Goal: Task Accomplishment & Management: Use online tool/utility

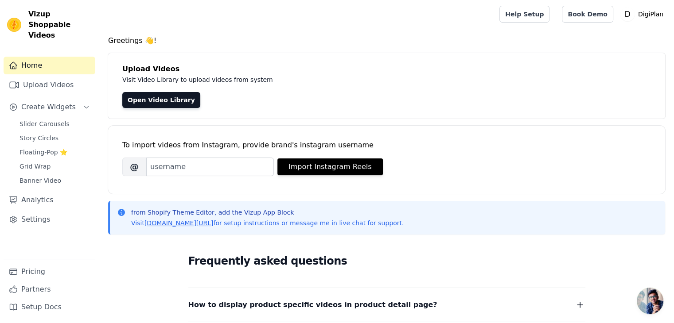
scroll to position [44, 0]
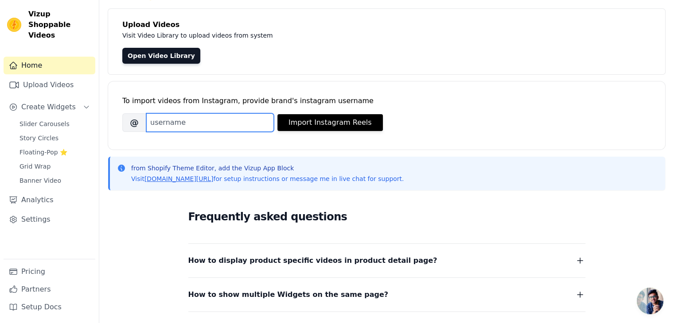
click at [227, 122] on input "Brand's Instagram Username" at bounding box center [210, 122] width 128 height 19
paste input "https://www.tiktok.com/@samanthabirdshiloh/video/7446472262879956266?q=DIGITAL%…"
type input "https://www.tiktok.com/@samanthabirdshiloh/video/7446472262879956266?q=DIGITAL%…"
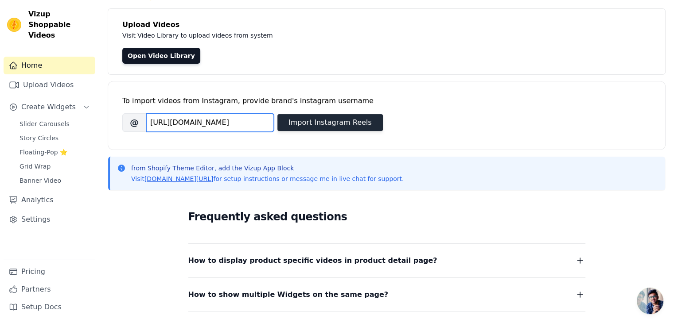
scroll to position [0, 267]
click at [234, 125] on input "https://www.tiktok.com/@samanthabirdshiloh/video/7446472262879956266?q=DIGITAL%…" at bounding box center [210, 122] width 128 height 19
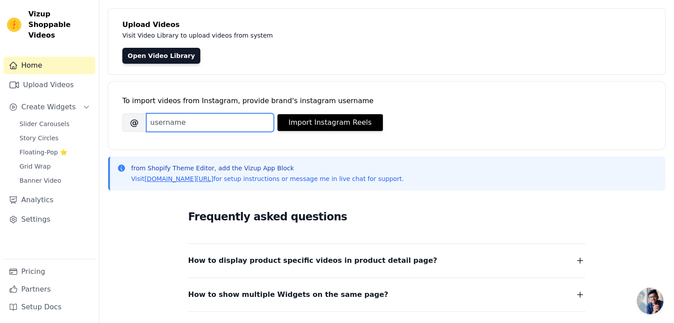
scroll to position [0, 0]
paste input "samanthabirdshiloh"
type input "samanthabirdshiloh"
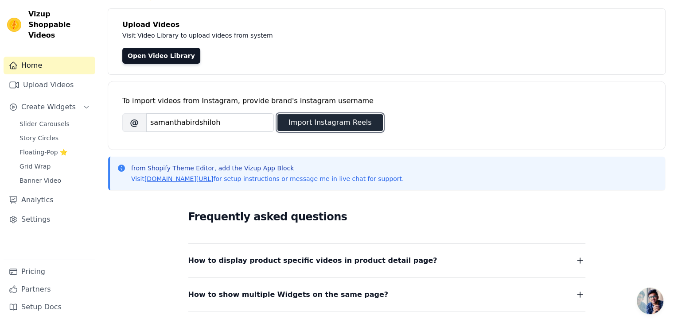
click at [308, 130] on button "Import Instagram Reels" at bounding box center [329, 122] width 105 height 17
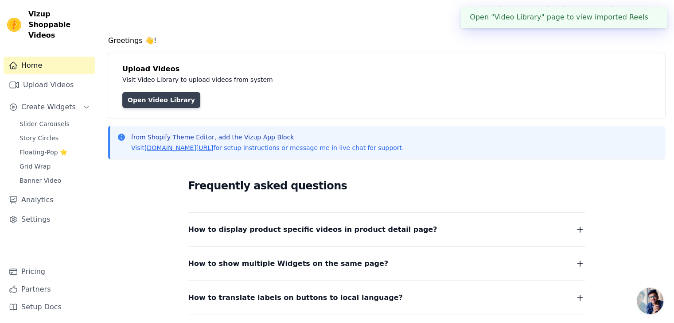
click at [182, 103] on link "Open Video Library" at bounding box center [161, 100] width 78 height 16
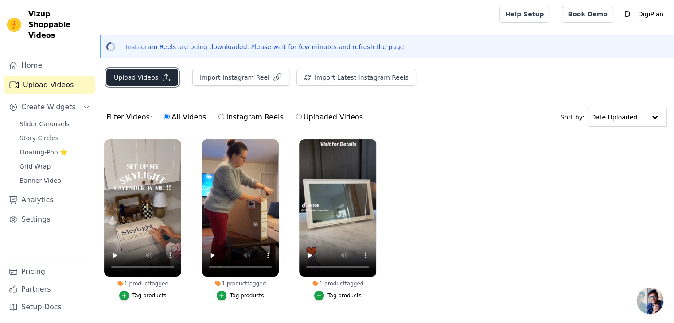
click at [170, 78] on button "Upload Videos" at bounding box center [142, 77] width 72 height 17
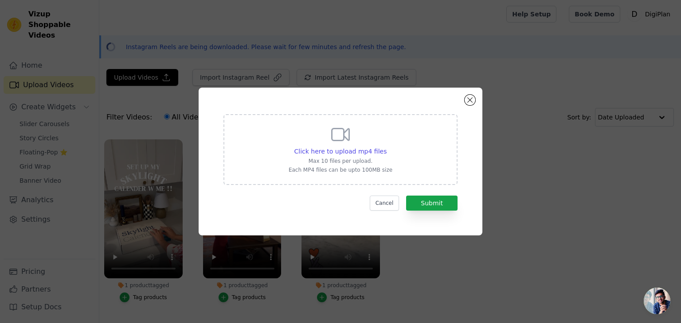
click at [475, 98] on div "Click here to upload mp4 files Max 10 files per upload. Each MP4 files can be u…" at bounding box center [340, 162] width 284 height 148
click at [470, 99] on button "Close modal" at bounding box center [469, 100] width 11 height 11
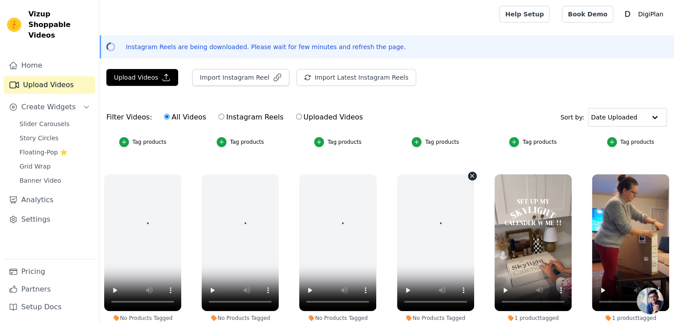
scroll to position [139, 0]
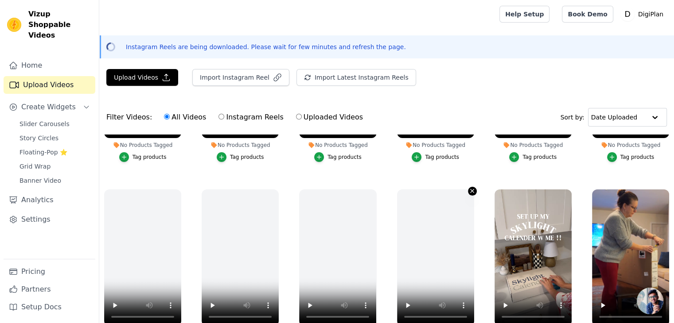
click at [468, 190] on button "No Products Tagged Tag products" at bounding box center [472, 191] width 9 height 9
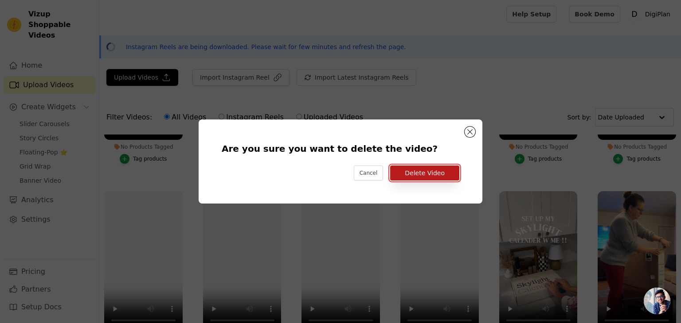
click at [422, 174] on button "Delete Video" at bounding box center [424, 173] width 69 height 15
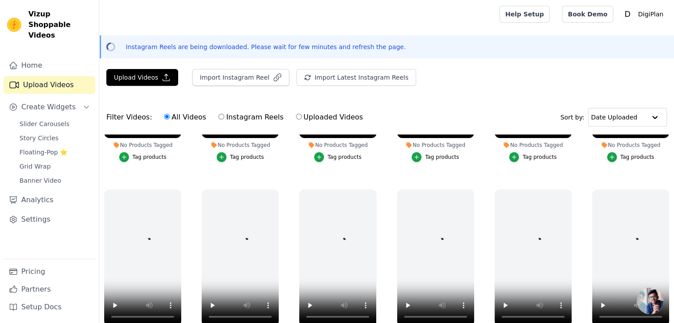
scroll to position [700, 0]
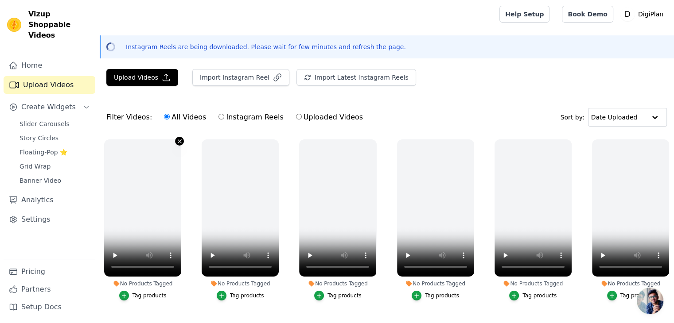
click at [180, 142] on icon "button" at bounding box center [179, 141] width 7 height 7
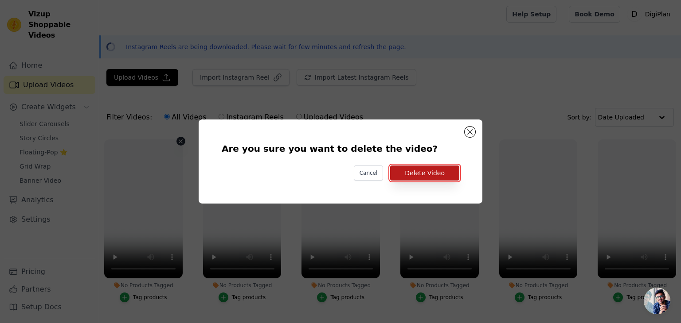
click at [441, 174] on button "Delete Video" at bounding box center [424, 173] width 69 height 15
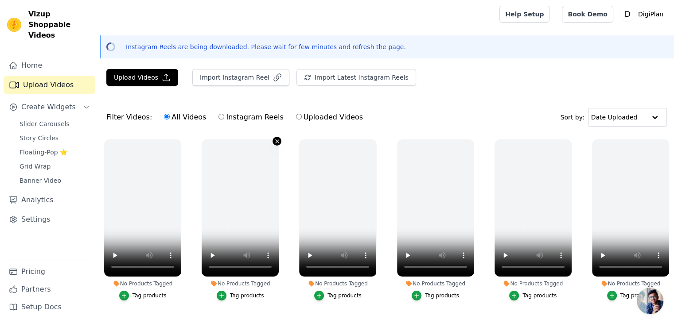
click at [276, 140] on icon "button" at bounding box center [278, 142] width 4 height 4
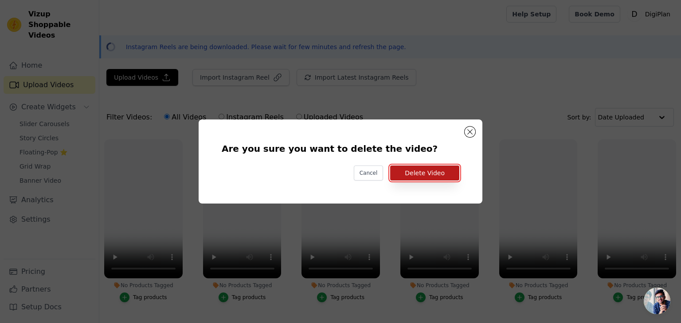
click at [410, 173] on button "Delete Video" at bounding box center [424, 173] width 69 height 15
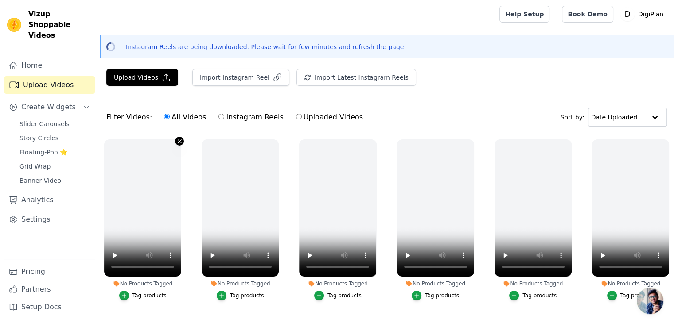
click at [177, 143] on icon "button" at bounding box center [179, 141] width 7 height 7
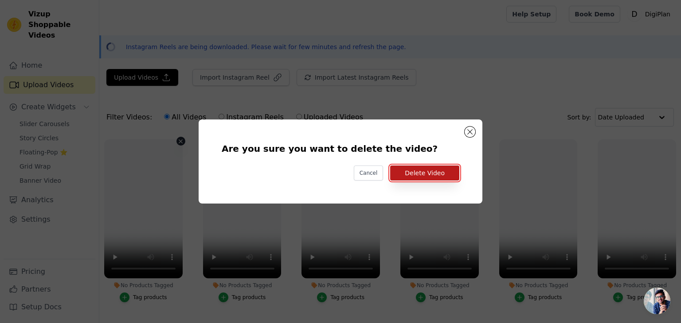
click at [438, 177] on button "Delete Video" at bounding box center [424, 173] width 69 height 15
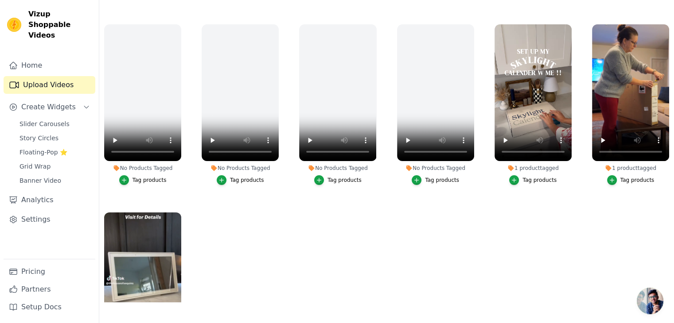
scroll to position [1031, 0]
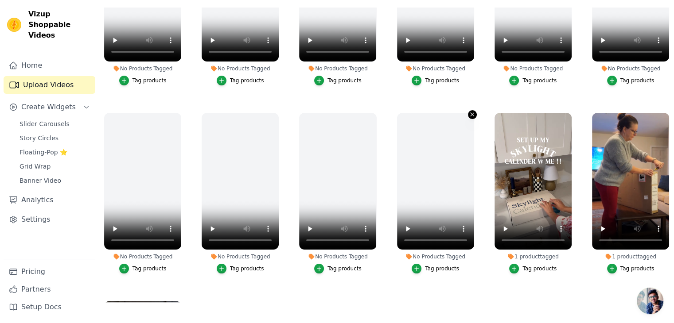
click at [468, 110] on button "No Products Tagged Tag products" at bounding box center [472, 114] width 9 height 9
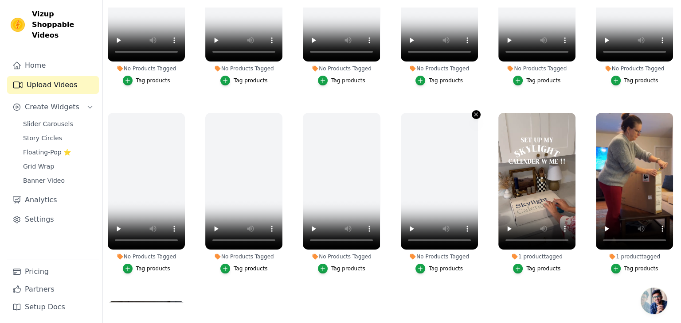
scroll to position [1041, 0]
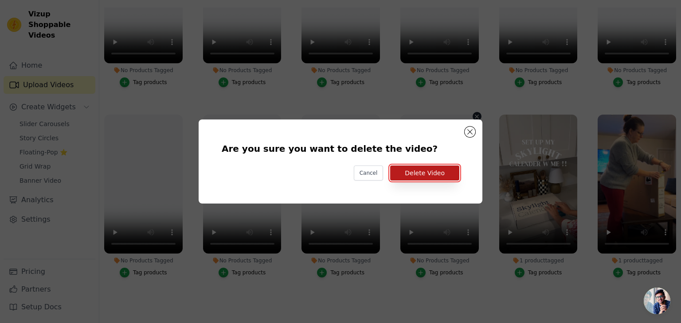
click at [439, 176] on button "Delete Video" at bounding box center [424, 173] width 69 height 15
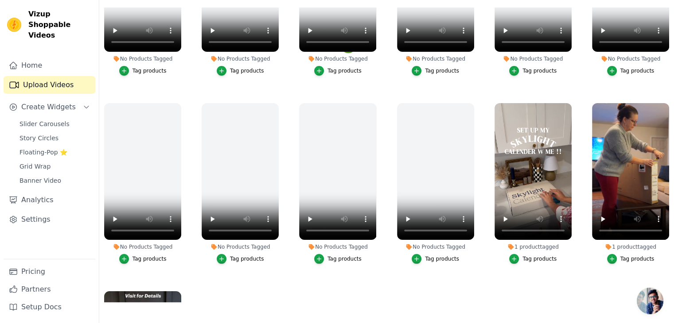
scroll to position [1031, 0]
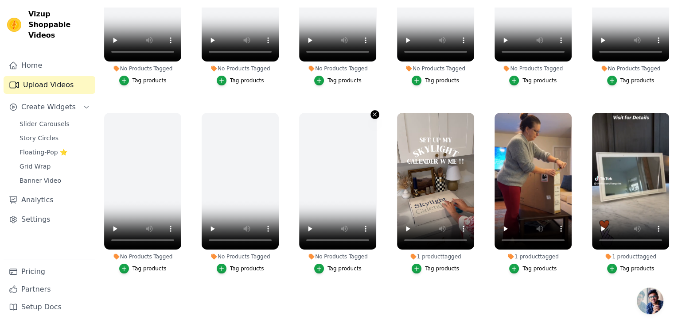
click at [371, 111] on icon "button" at bounding box center [374, 114] width 7 height 7
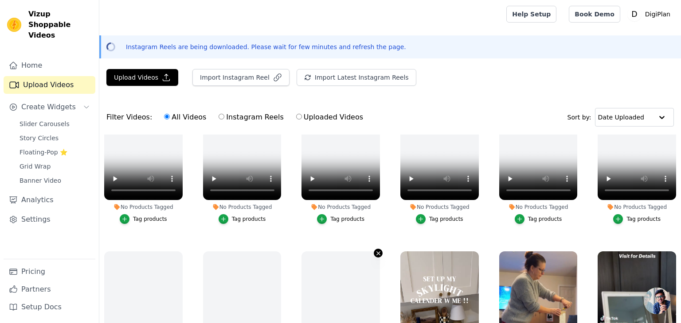
scroll to position [1041, 0]
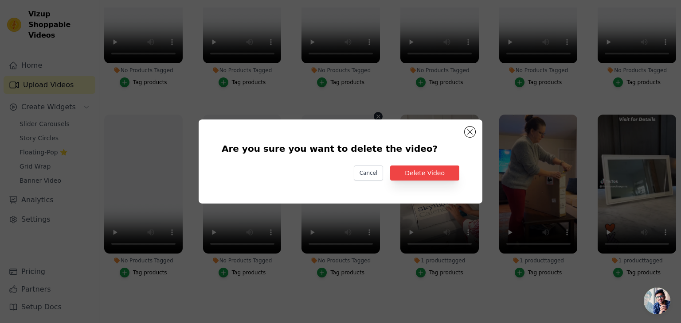
click at [441, 187] on div "Are you sure you want to delete the video? Cancel Delete Video" at bounding box center [340, 162] width 255 height 56
click at [441, 176] on button "Delete Video" at bounding box center [424, 173] width 69 height 15
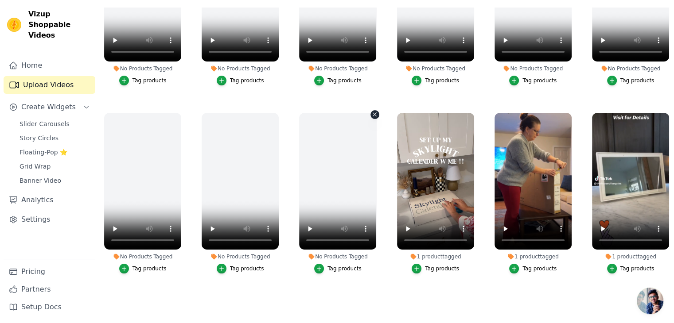
scroll to position [1021, 0]
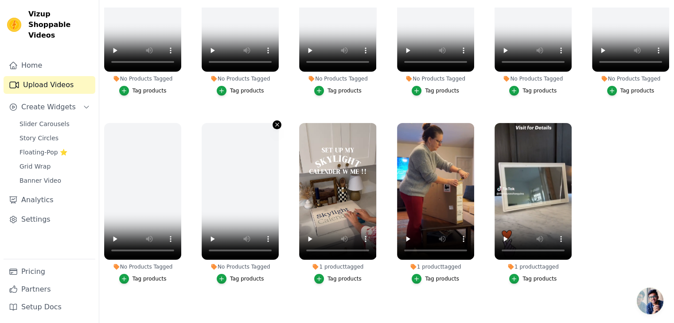
click at [272, 121] on button "No Products Tagged Tag products" at bounding box center [276, 125] width 9 height 9
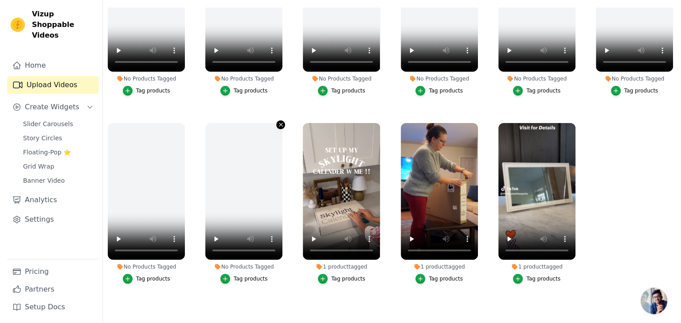
scroll to position [1031, 0]
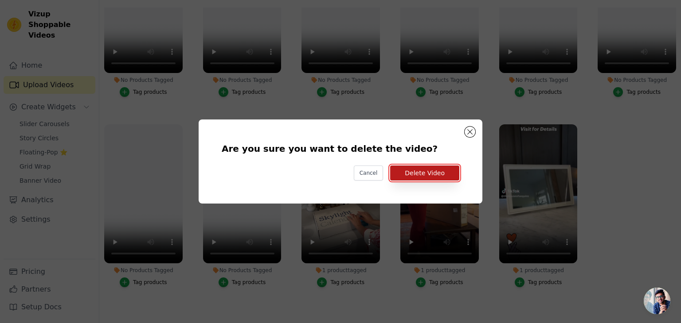
click at [442, 174] on button "Delete Video" at bounding box center [424, 173] width 69 height 15
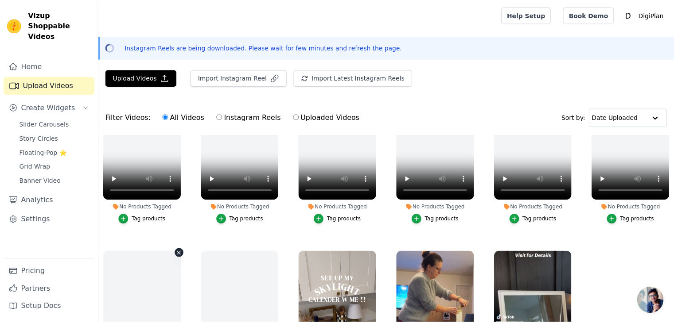
scroll to position [1021, 0]
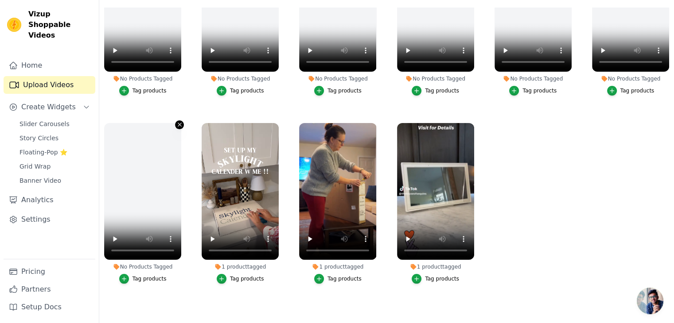
click at [179, 121] on icon "button" at bounding box center [179, 124] width 7 height 7
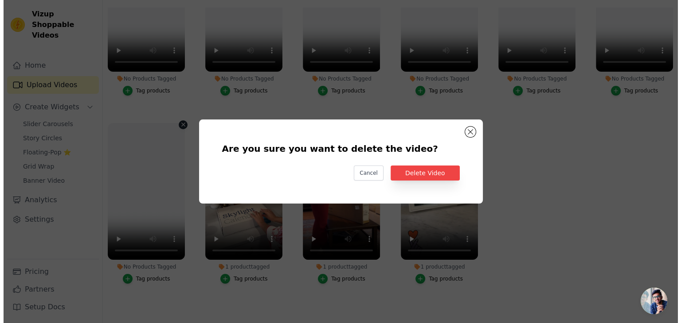
scroll to position [1031, 0]
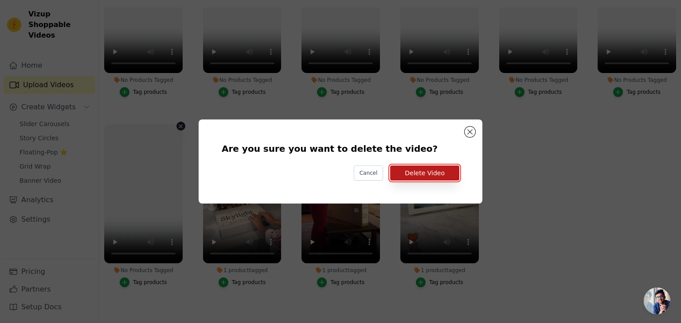
click at [445, 174] on button "Delete Video" at bounding box center [424, 173] width 69 height 15
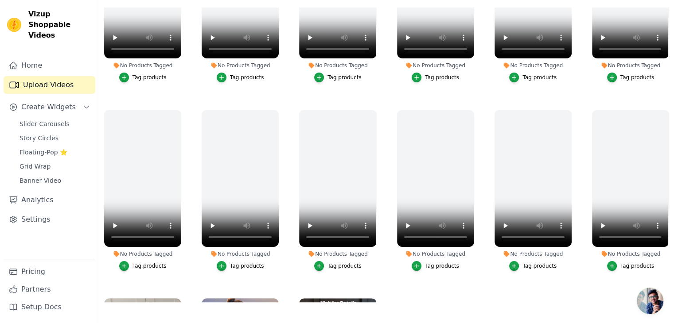
scroll to position [799, 0]
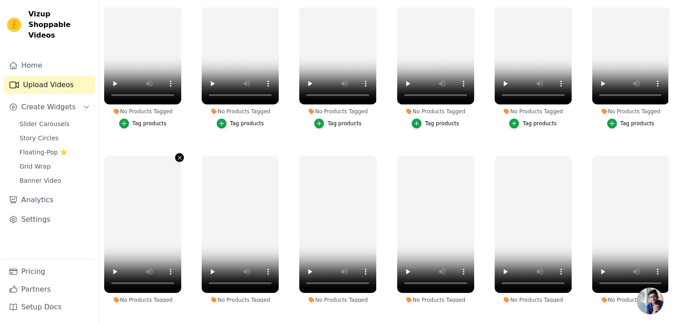
click at [179, 156] on icon "button" at bounding box center [180, 158] width 4 height 4
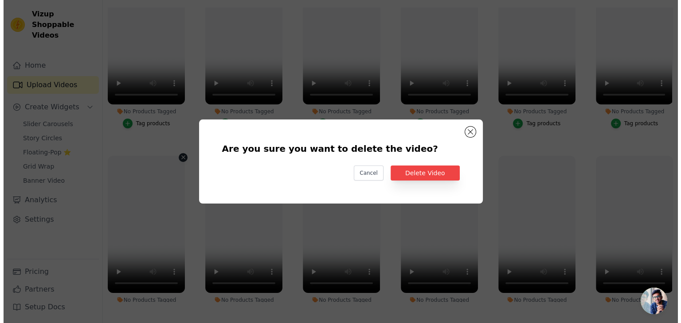
scroll to position [807, 0]
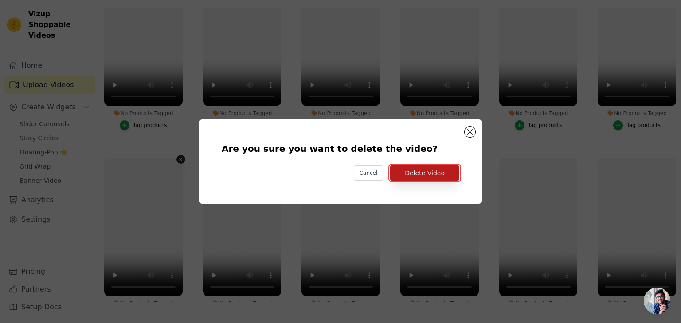
click at [417, 176] on button "Delete Video" at bounding box center [424, 173] width 69 height 15
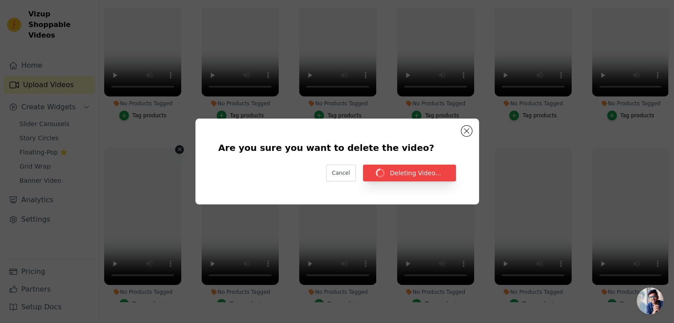
scroll to position [799, 0]
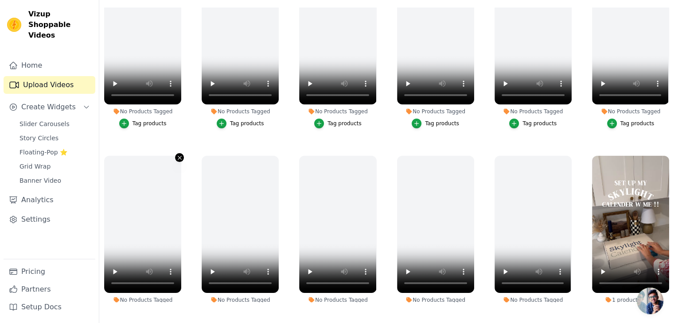
click at [177, 155] on icon "button" at bounding box center [179, 158] width 7 height 7
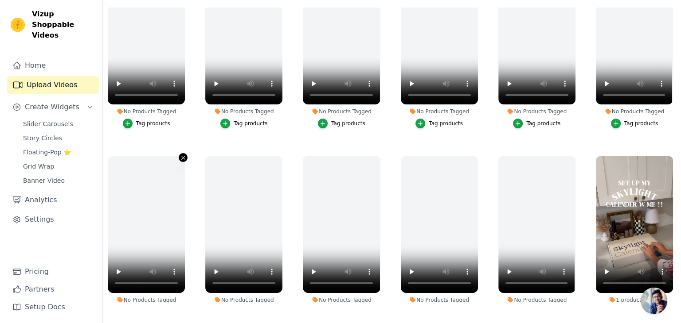
scroll to position [807, 0]
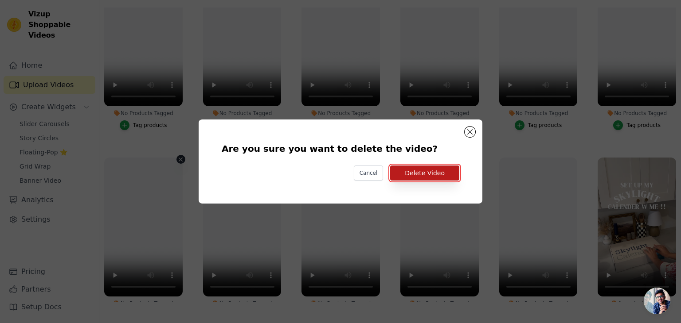
click at [422, 178] on button "Delete Video" at bounding box center [424, 173] width 69 height 15
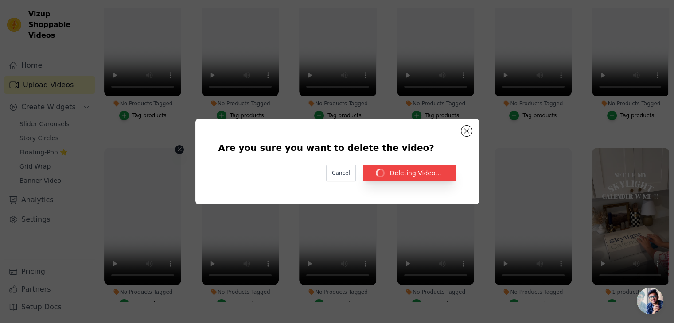
scroll to position [799, 0]
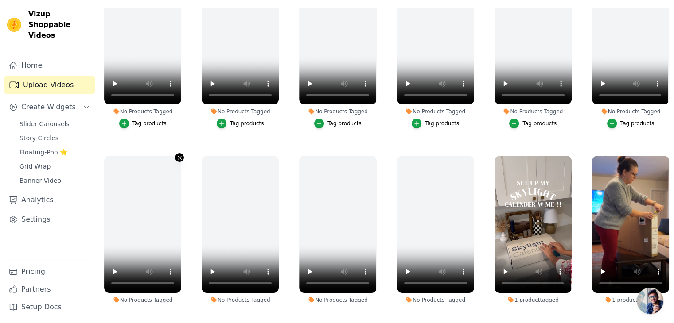
click at [177, 155] on icon "button" at bounding box center [179, 158] width 7 height 7
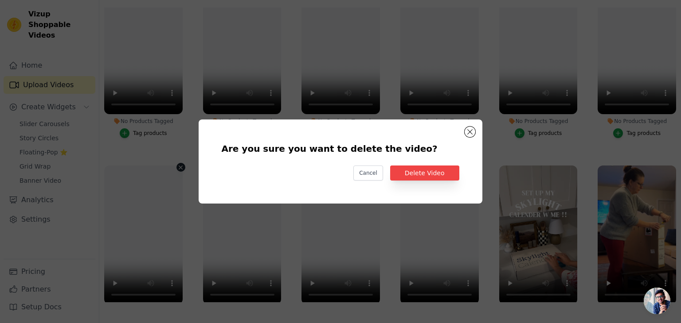
scroll to position [807, 0]
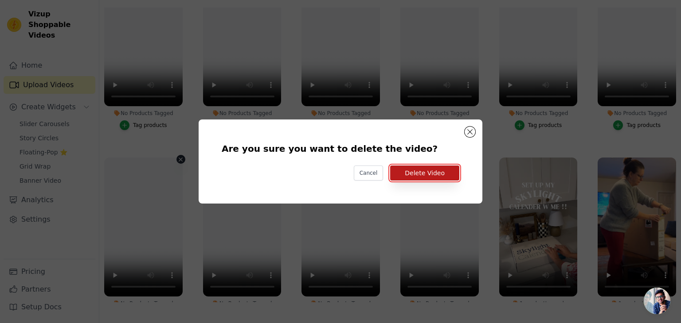
click at [402, 172] on button "Delete Video" at bounding box center [424, 173] width 69 height 15
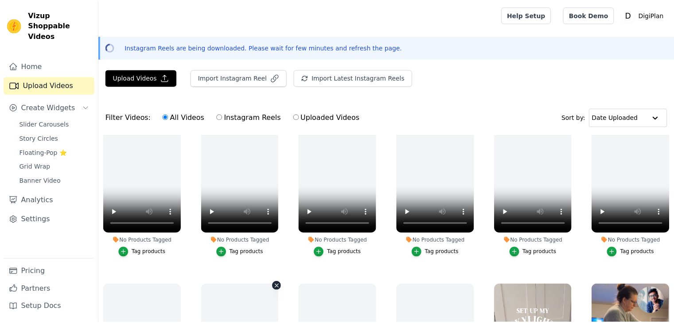
scroll to position [0, 0]
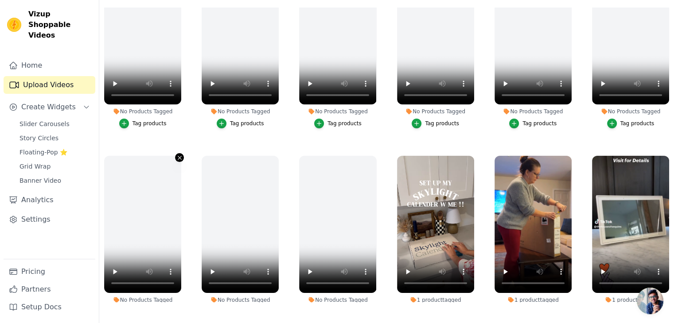
click at [177, 155] on icon "button" at bounding box center [179, 158] width 7 height 7
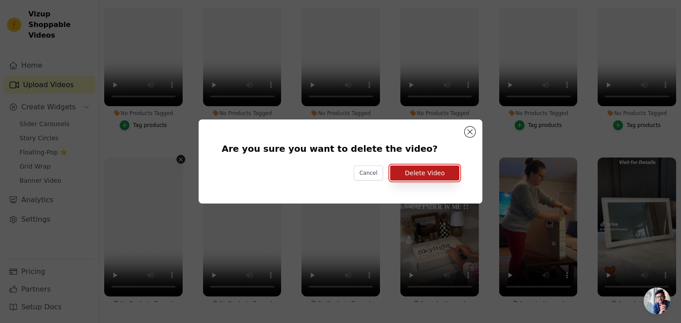
click at [416, 169] on button "Delete Video" at bounding box center [424, 173] width 69 height 15
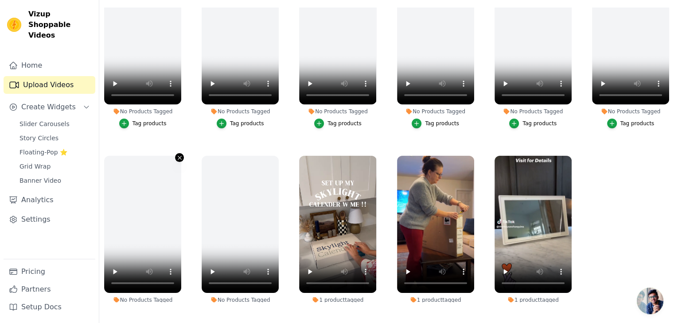
click at [177, 155] on icon "button" at bounding box center [179, 158] width 7 height 7
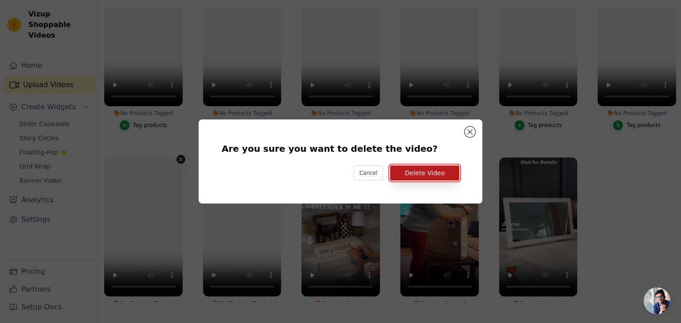
click at [419, 179] on button "Delete Video" at bounding box center [424, 173] width 69 height 15
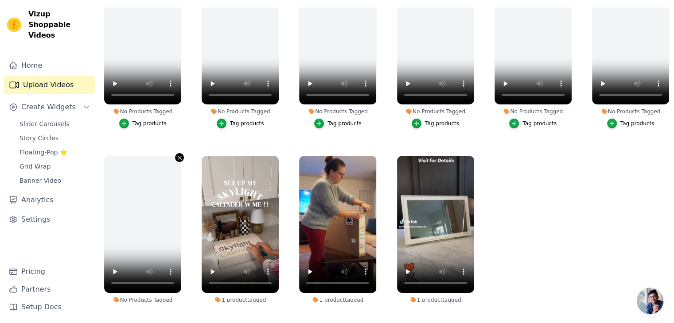
click at [177, 155] on icon "button" at bounding box center [179, 158] width 7 height 7
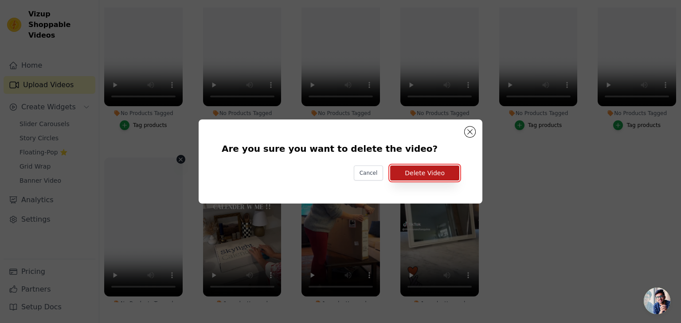
click at [410, 178] on button "Delete Video" at bounding box center [424, 173] width 69 height 15
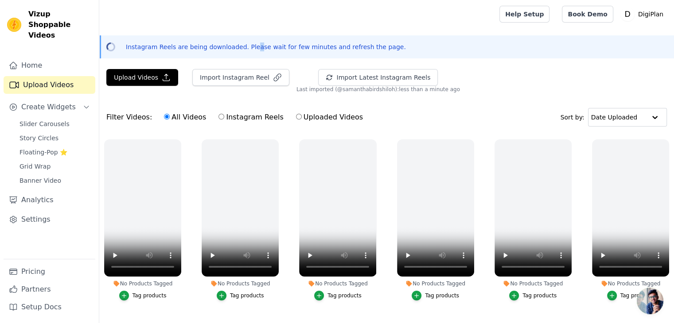
drag, startPoint x: 245, startPoint y: 38, endPoint x: 250, endPoint y: 39, distance: 5.5
click at [245, 38] on div "Instagram Reels are being downloaded. Please wait for few minutes and refresh t…" at bounding box center [386, 46] width 575 height 23
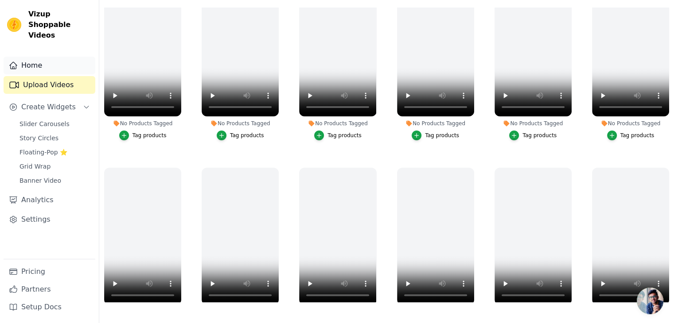
click at [54, 57] on link "Home" at bounding box center [50, 66] width 92 height 18
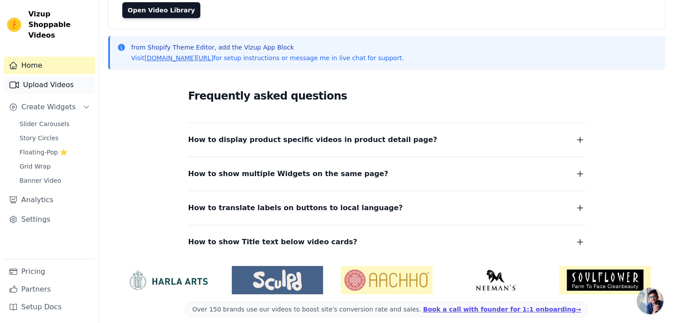
click at [50, 76] on link "Upload Videos" at bounding box center [50, 85] width 92 height 18
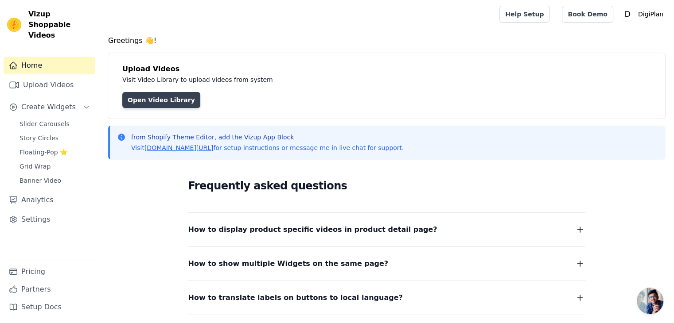
click at [170, 101] on link "Open Video Library" at bounding box center [161, 100] width 78 height 16
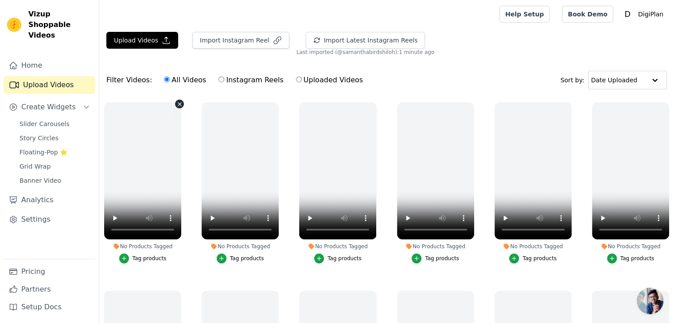
click at [177, 103] on icon "button" at bounding box center [179, 104] width 7 height 7
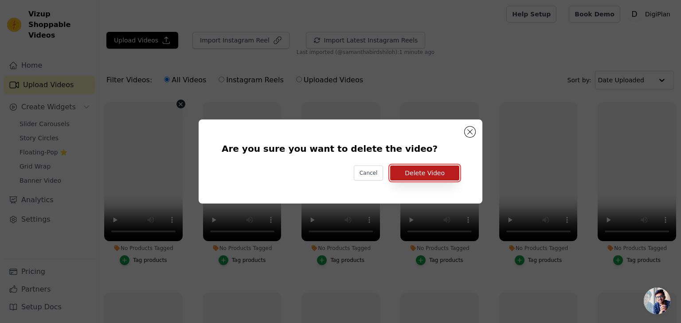
click at [450, 167] on button "Delete Video" at bounding box center [424, 173] width 69 height 15
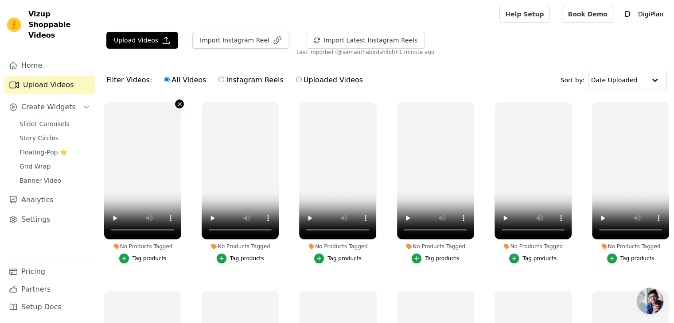
click at [177, 106] on icon "button" at bounding box center [179, 104] width 7 height 7
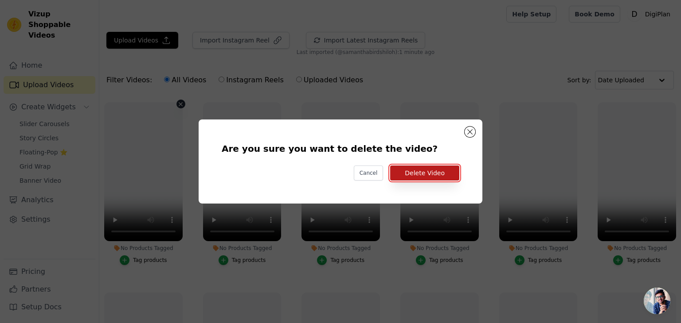
click at [428, 169] on button "Delete Video" at bounding box center [424, 173] width 69 height 15
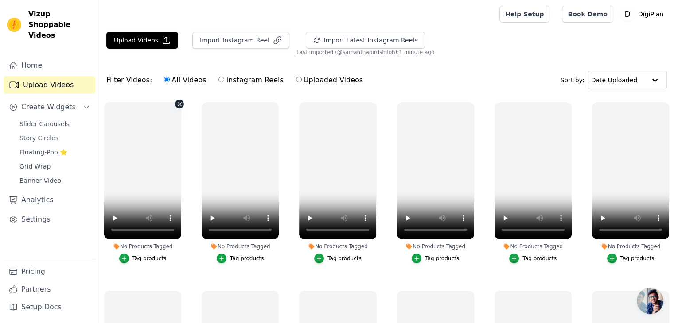
click at [180, 105] on icon "button" at bounding box center [180, 104] width 4 height 4
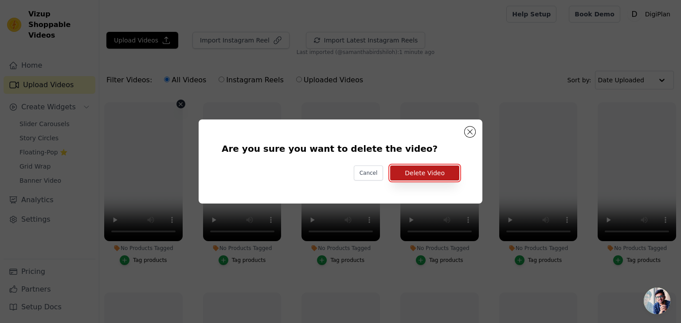
click at [408, 171] on button "Delete Video" at bounding box center [424, 173] width 69 height 15
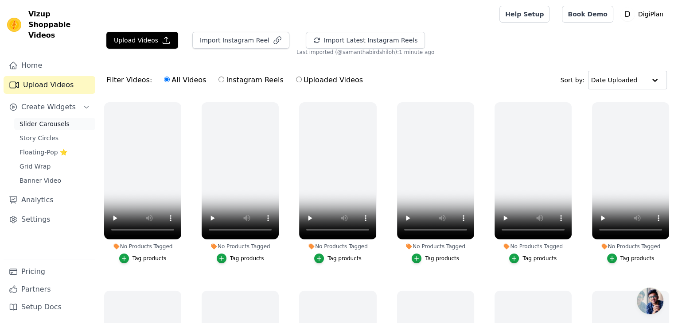
click at [51, 120] on span "Slider Carousels" at bounding box center [44, 124] width 50 height 9
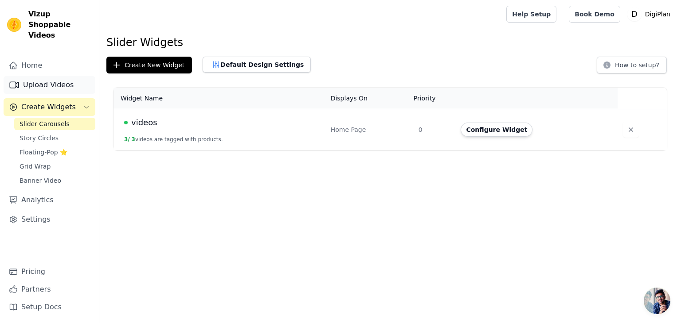
click at [70, 76] on link "Upload Videos" at bounding box center [50, 85] width 92 height 18
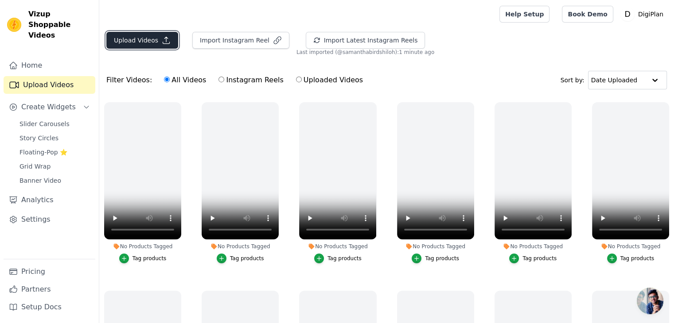
click at [164, 41] on icon "button" at bounding box center [166, 40] width 9 height 9
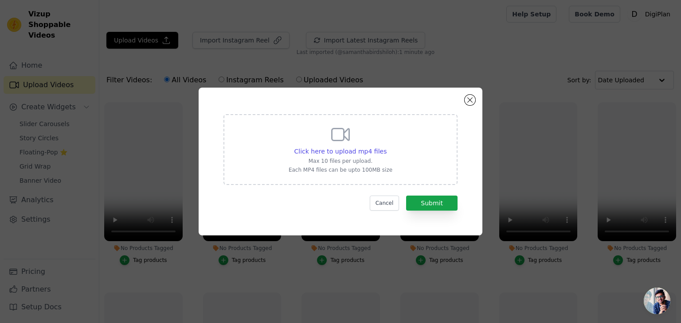
click at [384, 138] on div "Click here to upload mp4 files Max 10 files per upload. Each MP4 files can be u…" at bounding box center [340, 149] width 104 height 50
click at [386, 147] on input "Click here to upload mp4 files Max 10 files per upload. Each MP4 files can be u…" at bounding box center [386, 147] width 0 height 0
type input "C:\fakepath\ssstik.io_@samanthabirdshiloh_1756595708650.mp4"
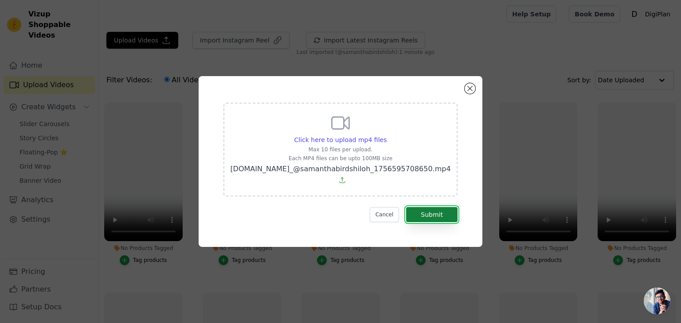
click at [421, 207] on button "Submit" at bounding box center [431, 214] width 51 height 15
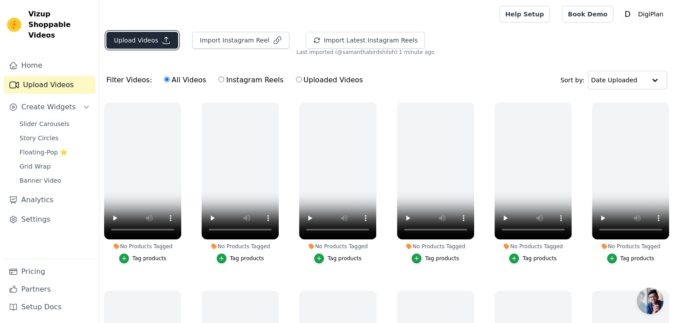
click at [159, 46] on button "Upload Videos" at bounding box center [142, 40] width 72 height 17
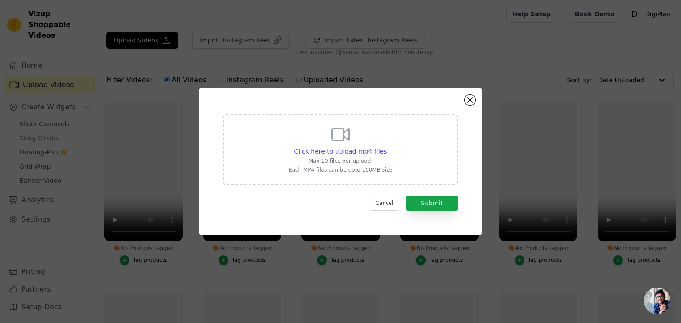
click at [327, 161] on p "Max 10 files per upload." at bounding box center [340, 161] width 104 height 7
click at [386, 147] on input "Click here to upload mp4 files Max 10 files per upload. Each MP4 files can be u…" at bounding box center [386, 147] width 0 height 0
type input "C:\fakepath\ssstik.io_@stephanie.rosselot_1756596007068.mp4"
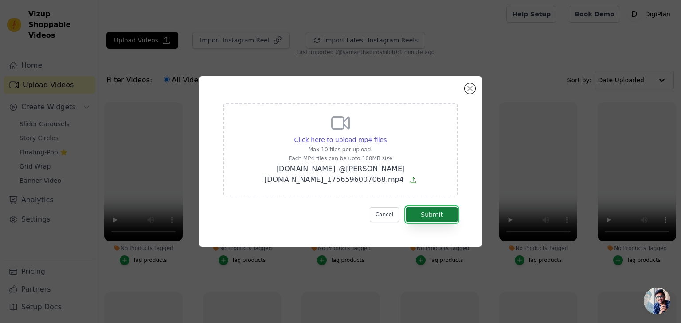
click at [430, 212] on button "Submit" at bounding box center [431, 214] width 51 height 15
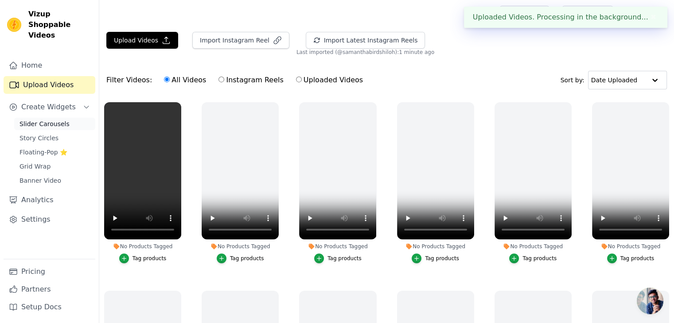
click at [68, 118] on link "Slider Carousels" at bounding box center [54, 124] width 81 height 12
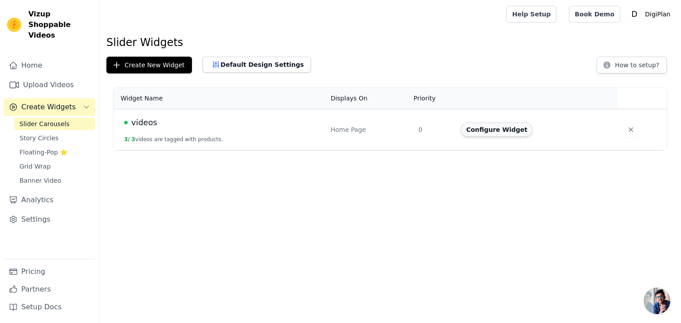
click at [488, 129] on button "Configure Widget" at bounding box center [496, 130] width 72 height 14
click at [496, 128] on button "Configure Widget" at bounding box center [496, 130] width 72 height 14
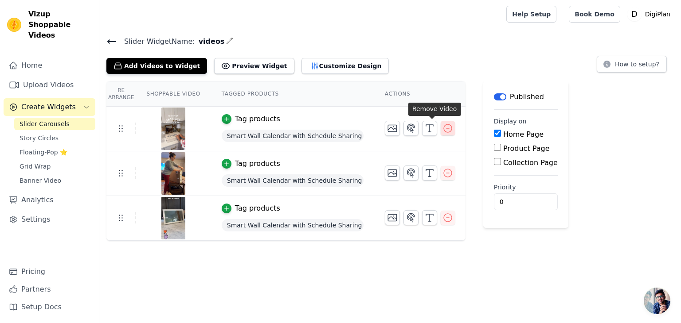
click at [442, 126] on icon "button" at bounding box center [447, 128] width 11 height 11
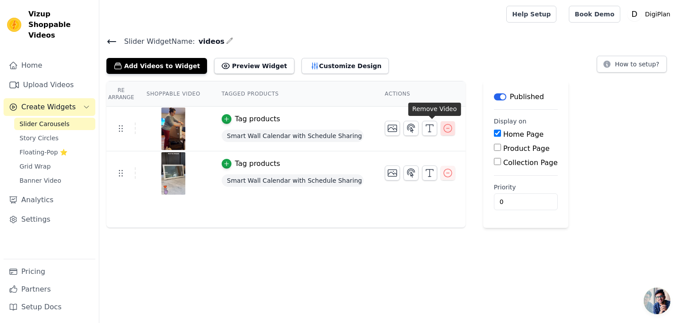
click at [442, 128] on icon "button" at bounding box center [447, 128] width 11 height 11
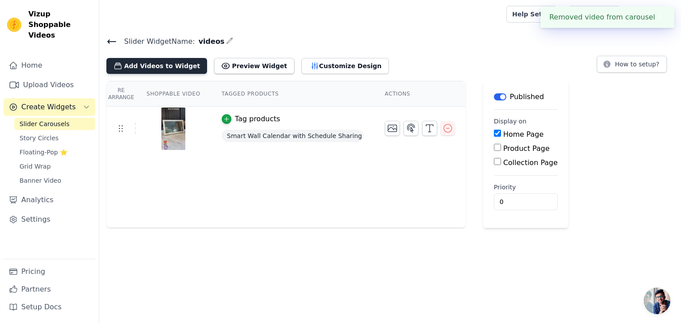
click at [176, 61] on button "Add Videos to Widget" at bounding box center [156, 66] width 101 height 16
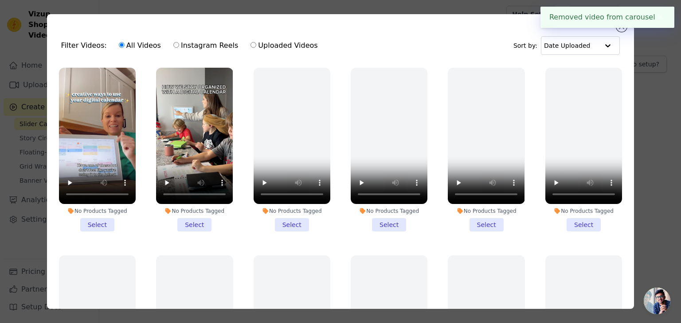
click at [102, 222] on li "No Products Tagged Select" at bounding box center [97, 150] width 77 height 164
click at [0, 0] on input "No Products Tagged Select" at bounding box center [0, 0] width 0 height 0
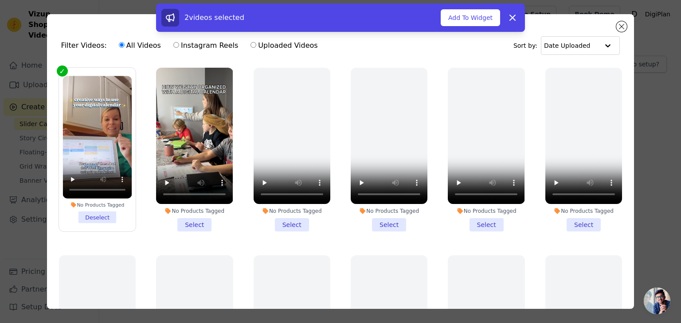
click at [185, 222] on li "No Products Tagged Select" at bounding box center [194, 150] width 77 height 164
click at [0, 0] on input "No Products Tagged Select" at bounding box center [0, 0] width 0 height 0
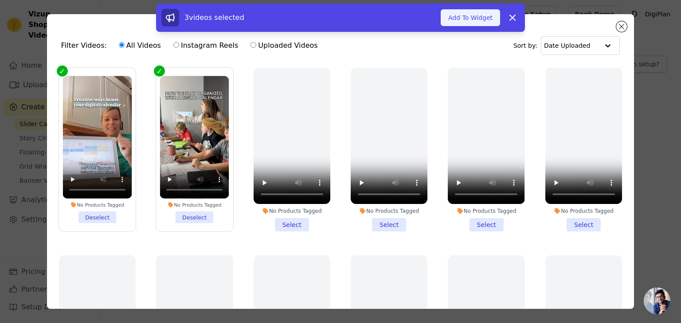
click at [487, 20] on button "Add To Widget" at bounding box center [469, 17] width 59 height 17
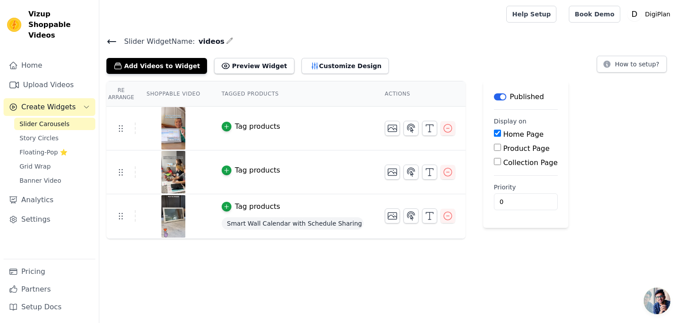
click at [328, 223] on span "Smart Wall Calendar with Schedule Sharing" at bounding box center [293, 224] width 142 height 12
click at [226, 172] on button "Tag products" at bounding box center [251, 170] width 58 height 11
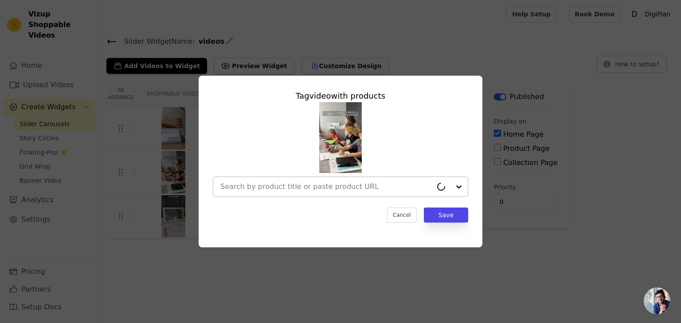
click at [358, 188] on input "text" at bounding box center [326, 187] width 212 height 11
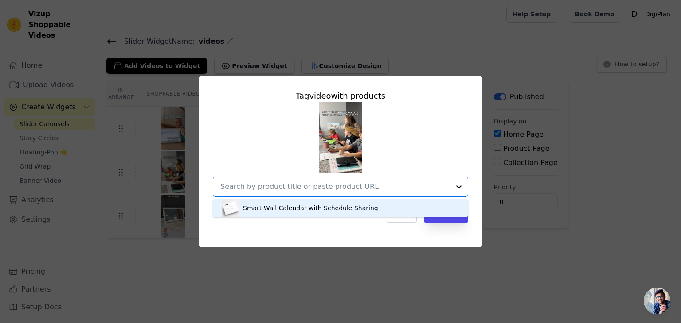
click at [350, 216] on div "Smart Wall Calendar with Schedule Sharing" at bounding box center [340, 208] width 237 height 18
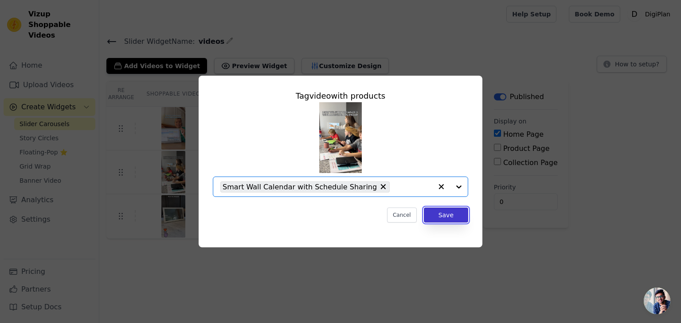
click at [441, 218] on button "Save" at bounding box center [446, 215] width 44 height 15
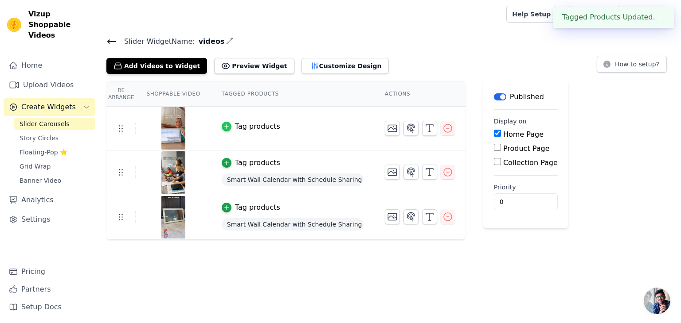
click at [223, 125] on icon "button" at bounding box center [226, 127] width 6 height 6
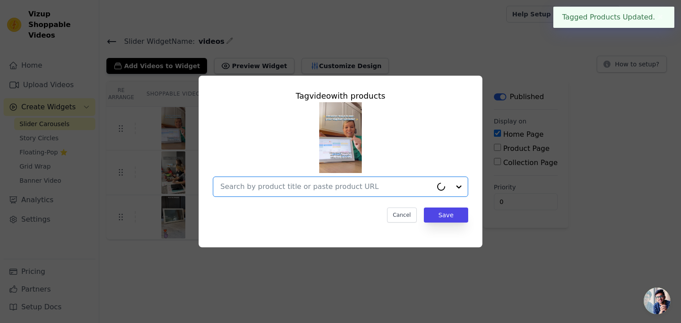
click at [328, 189] on input "text" at bounding box center [326, 187] width 212 height 11
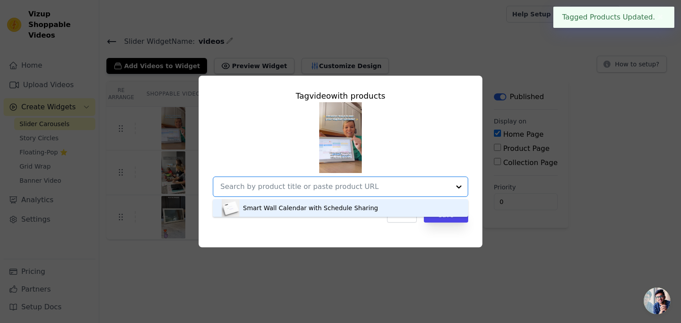
click at [321, 206] on div "Smart Wall Calendar with Schedule Sharing" at bounding box center [310, 208] width 135 height 9
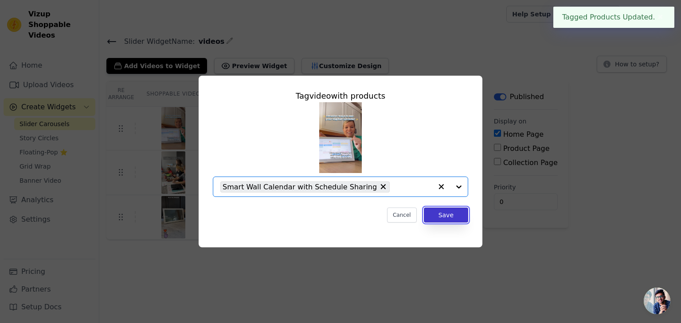
click at [445, 218] on button "Save" at bounding box center [446, 215] width 44 height 15
